Goal: Information Seeking & Learning: Learn about a topic

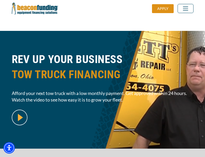
scroll to position [128, 0]
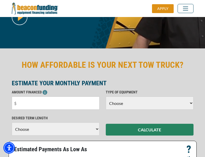
scroll to position [128, 0]
